Goal: Task Accomplishment & Management: Use online tool/utility

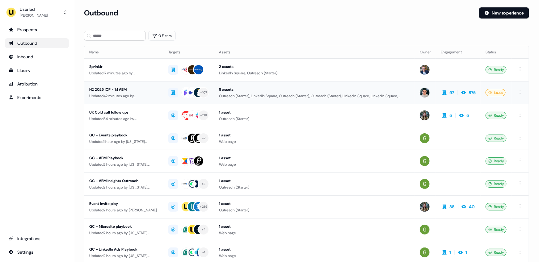
click at [151, 91] on div "H2 2025 ICP - 1:1 ABM" at bounding box center [123, 90] width 69 height 6
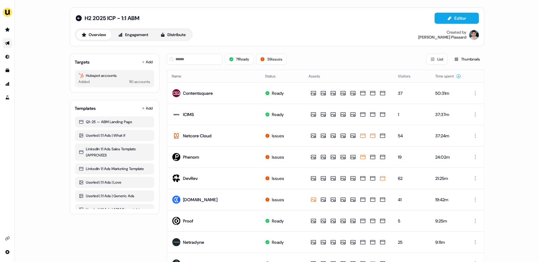
click at [74, 19] on div "H2 2025 ICP - 1:1 ABM Editor Overview Engagement Distribute Created by Vincent …" at bounding box center [277, 26] width 415 height 39
click at [11, 28] on link "Go to prospects" at bounding box center [7, 30] width 10 height 10
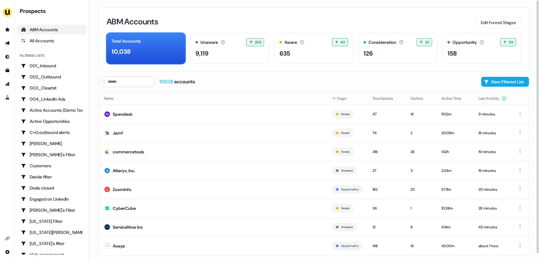
click at [91, 104] on div "ABM Accounts Edit Funnel Stages Total Accounts 10,038 Unaware The default stage…" at bounding box center [314, 131] width 450 height 262
click at [93, 104] on div "ABM Accounts Edit Funnel Stages Total Accounts 10,038 Unaware The default stage…" at bounding box center [314, 131] width 450 height 262
click at [275, 19] on div "ABM Accounts Edit Funnel Stages" at bounding box center [314, 21] width 415 height 13
click at [247, 33] on div "Total Accounts 10,038 Unaware The default stage all accounts start in. 259 259 …" at bounding box center [314, 48] width 415 height 31
click at [243, 29] on div "ABM Accounts Edit Funnel Stages Total Accounts 10,038 Unaware The default stage…" at bounding box center [314, 39] width 431 height 64
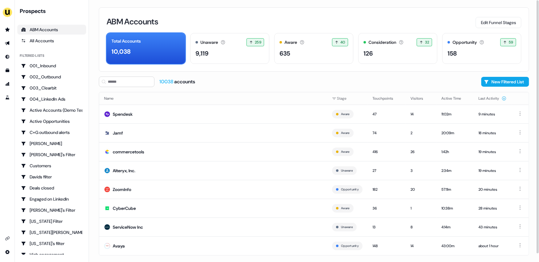
click at [248, 13] on div "ABM Accounts Edit Funnel Stages Total Accounts 10,038 Unaware The default stage…" at bounding box center [314, 39] width 431 height 64
click at [248, 18] on div "ABM Accounts Edit Funnel Stages" at bounding box center [314, 21] width 415 height 13
click at [280, 10] on div "ABM Accounts Edit Funnel Stages Total Accounts 10,038 Unaware The default stage…" at bounding box center [314, 39] width 431 height 64
click at [11, 13] on img "side nav menu" at bounding box center [7, 12] width 10 height 10
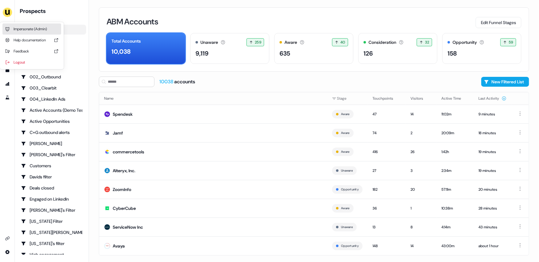
click at [31, 30] on div "Impersonate (Admin)" at bounding box center [31, 28] width 59 height 11
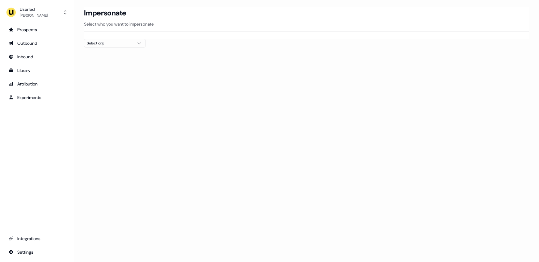
click at [96, 44] on div "Select org" at bounding box center [110, 43] width 46 height 6
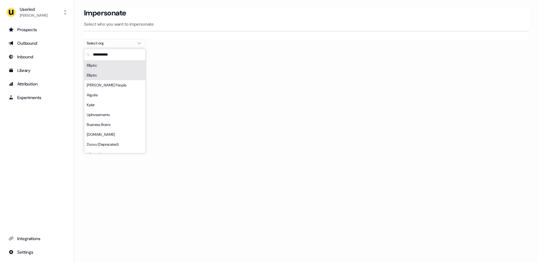
click at [104, 54] on input "text" at bounding box center [119, 54] width 54 height 11
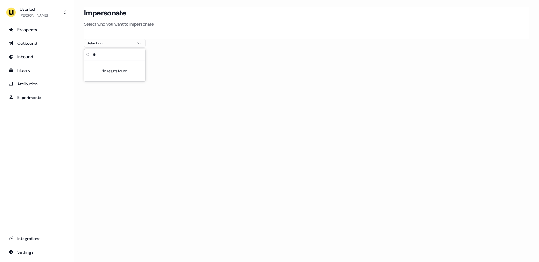
type input "***"
type input "******"
click at [105, 67] on div "AffiniPay" at bounding box center [114, 66] width 61 height 10
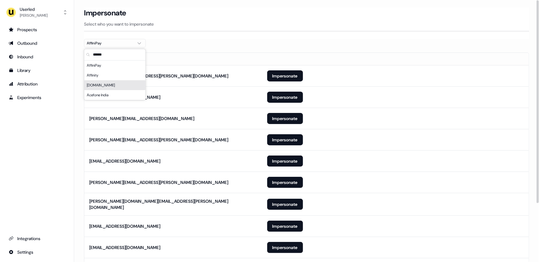
click at [246, 55] on th "Email" at bounding box center [173, 59] width 178 height 12
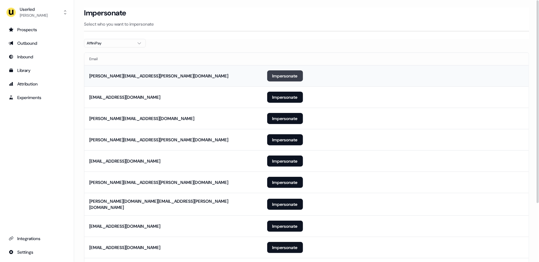
click at [290, 74] on button "Impersonate" at bounding box center [285, 75] width 36 height 11
